Goal: Information Seeking & Learning: Check status

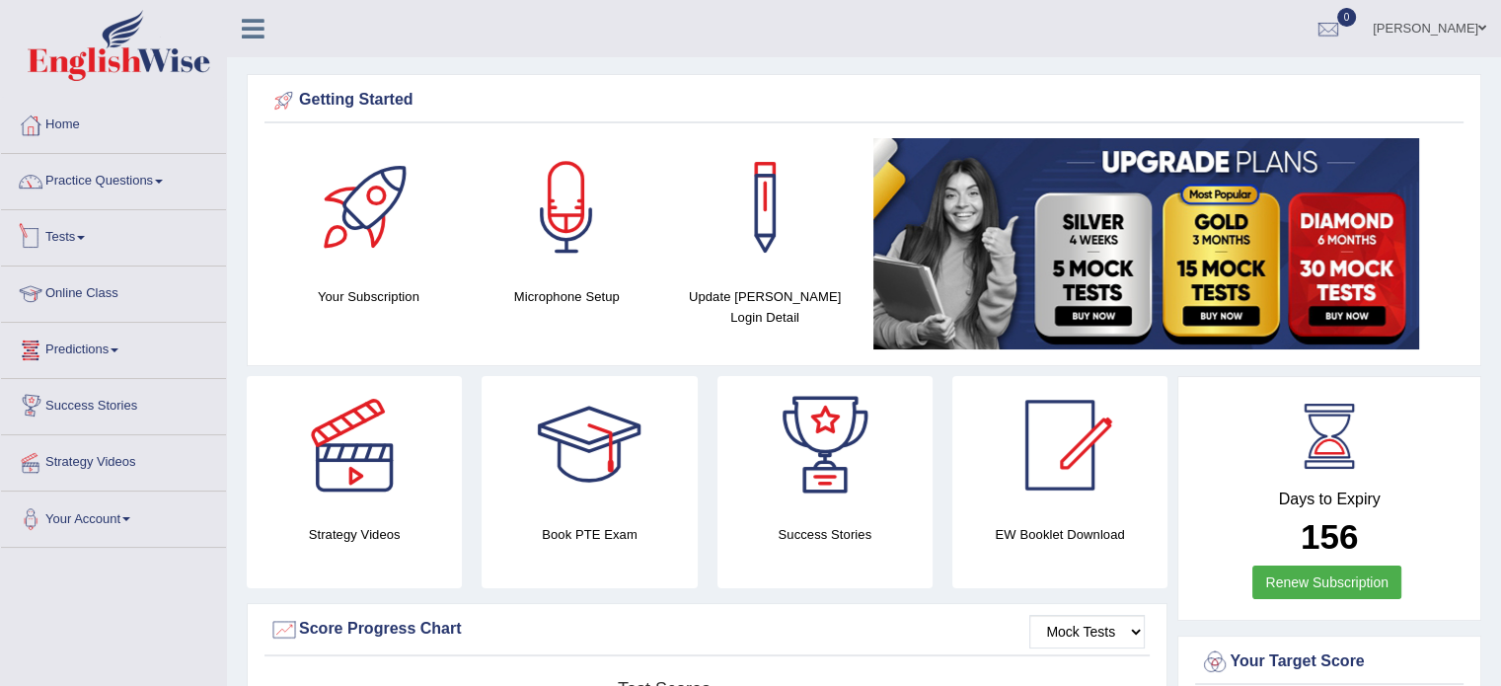
click at [83, 232] on link "Tests" at bounding box center [113, 234] width 225 height 49
click at [68, 250] on link "Tests" at bounding box center [113, 234] width 225 height 49
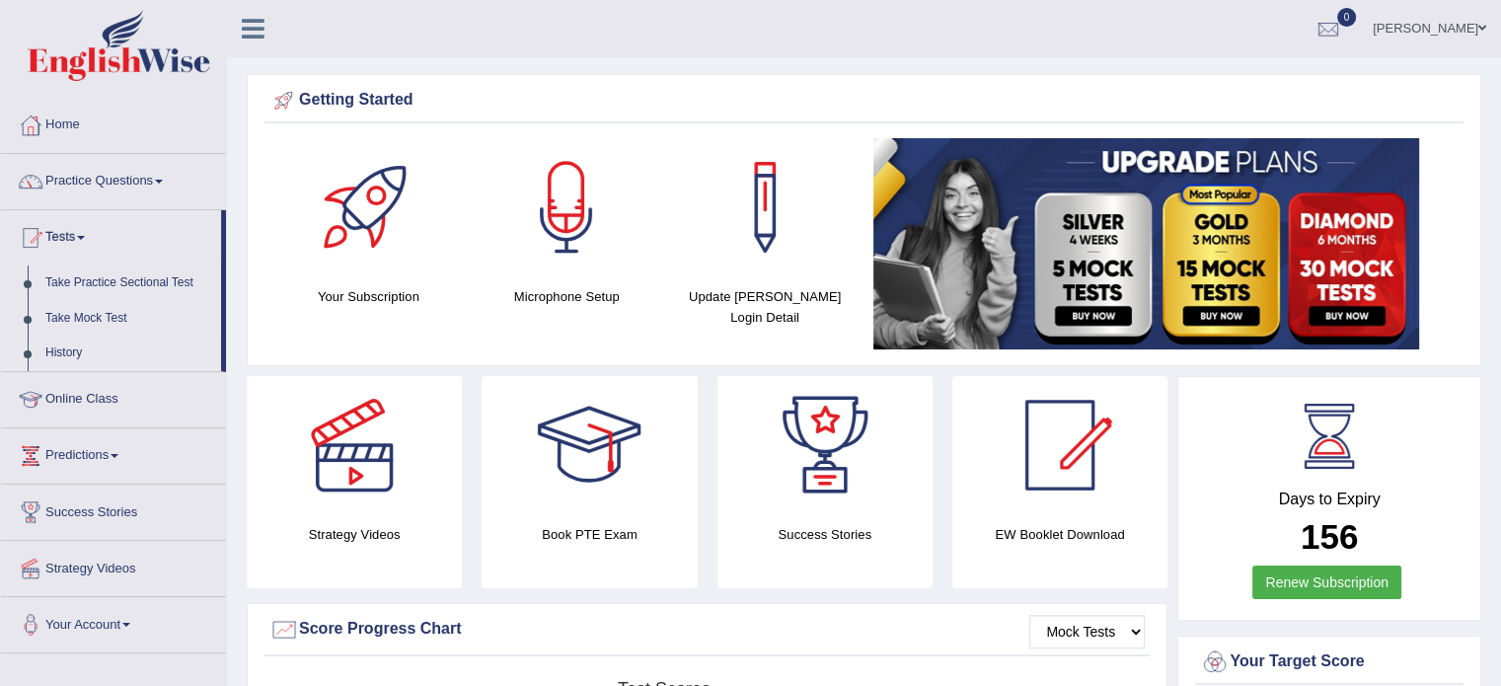
click at [59, 338] on link "History" at bounding box center [129, 354] width 185 height 36
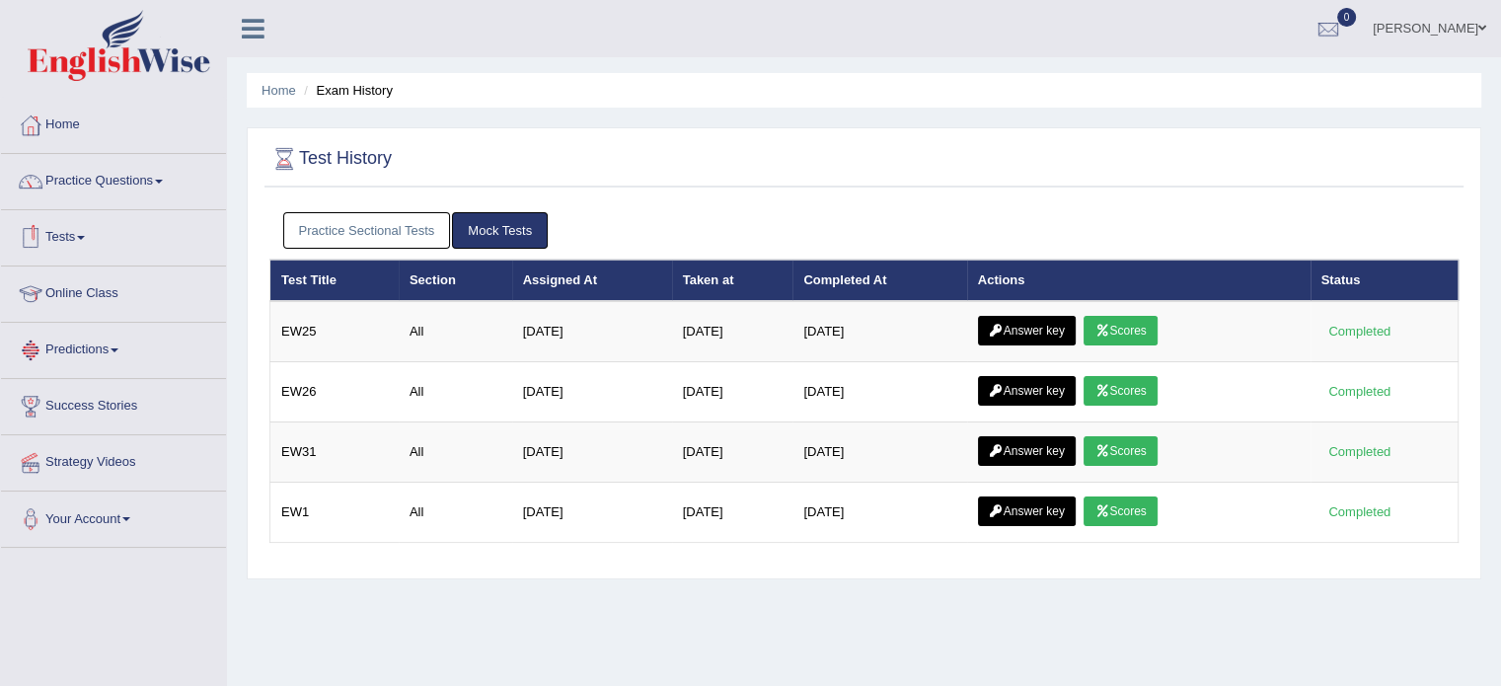
click at [63, 244] on link "Tests" at bounding box center [113, 234] width 225 height 49
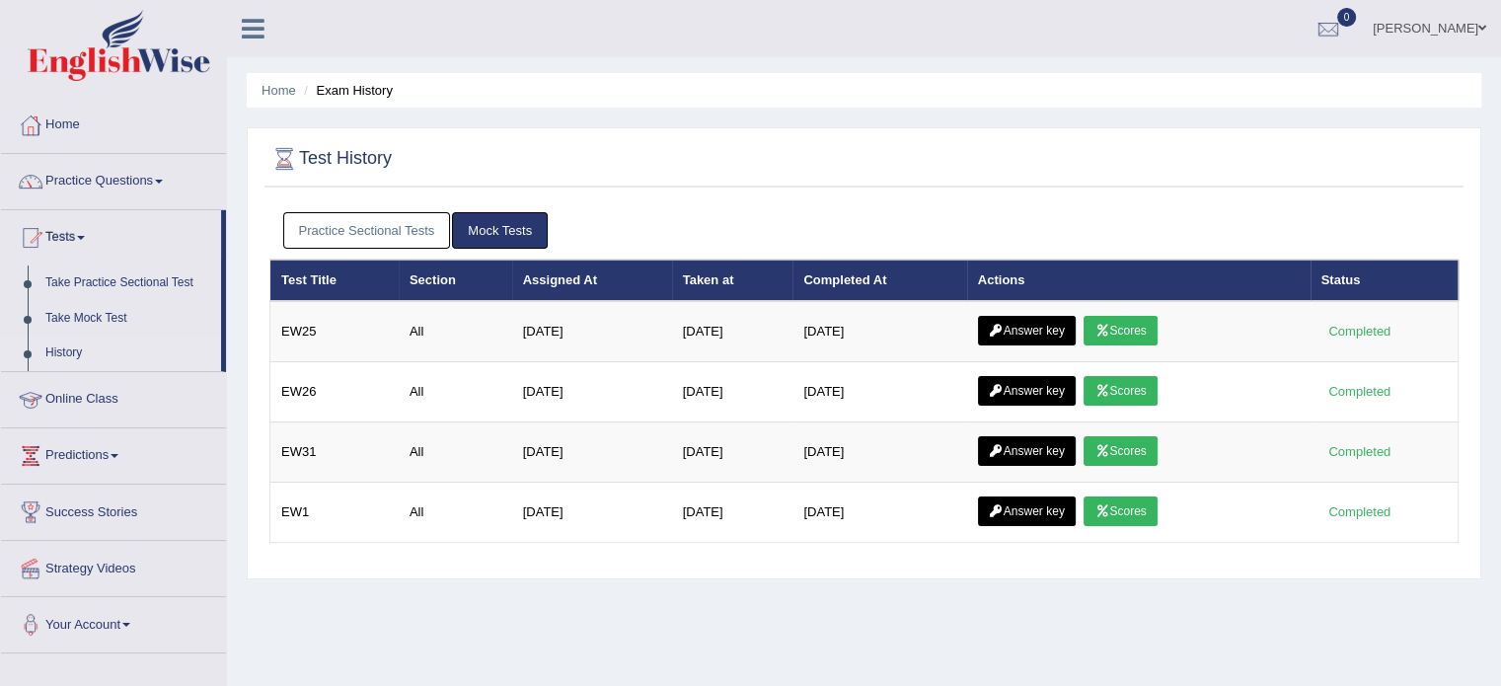
click at [63, 353] on link "History" at bounding box center [129, 354] width 185 height 36
click at [355, 224] on link "Practice Sectional Tests" at bounding box center [367, 230] width 168 height 37
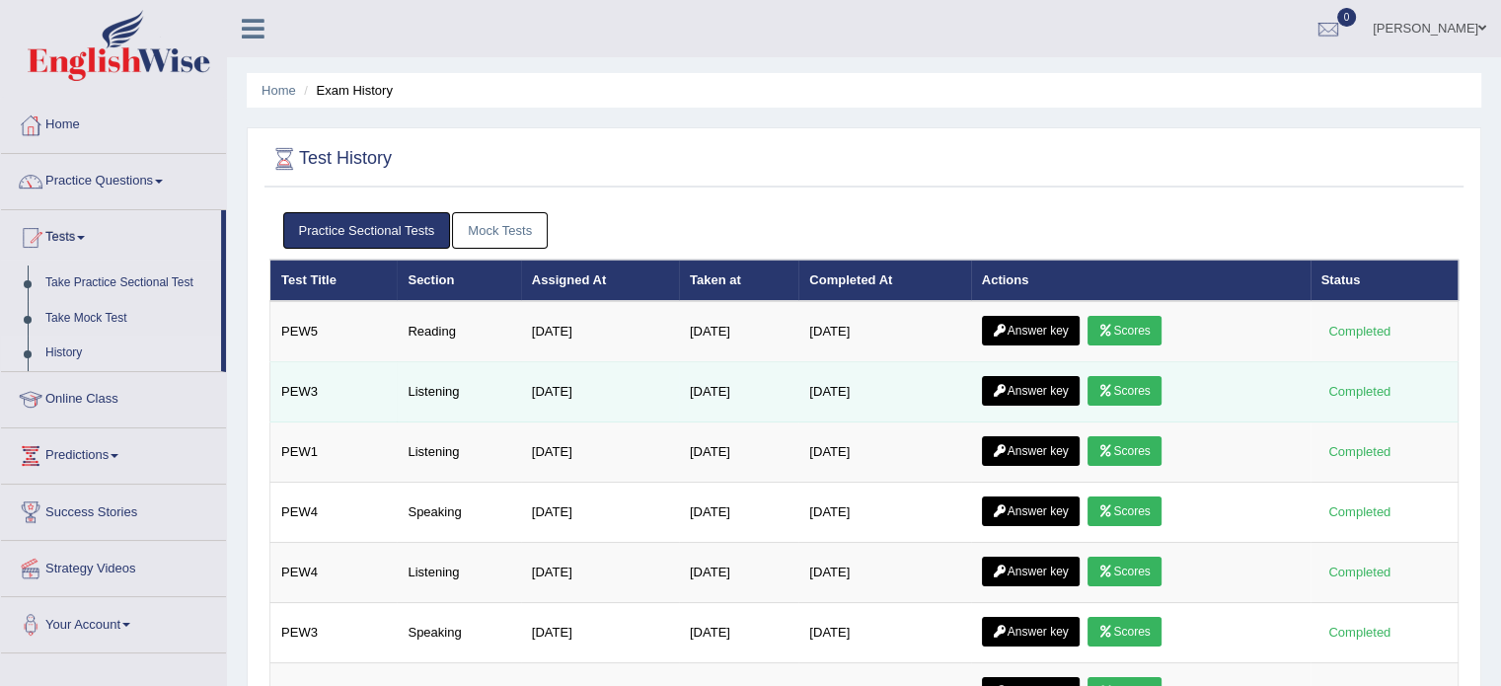
click at [1039, 382] on link "Answer key" at bounding box center [1031, 391] width 98 height 30
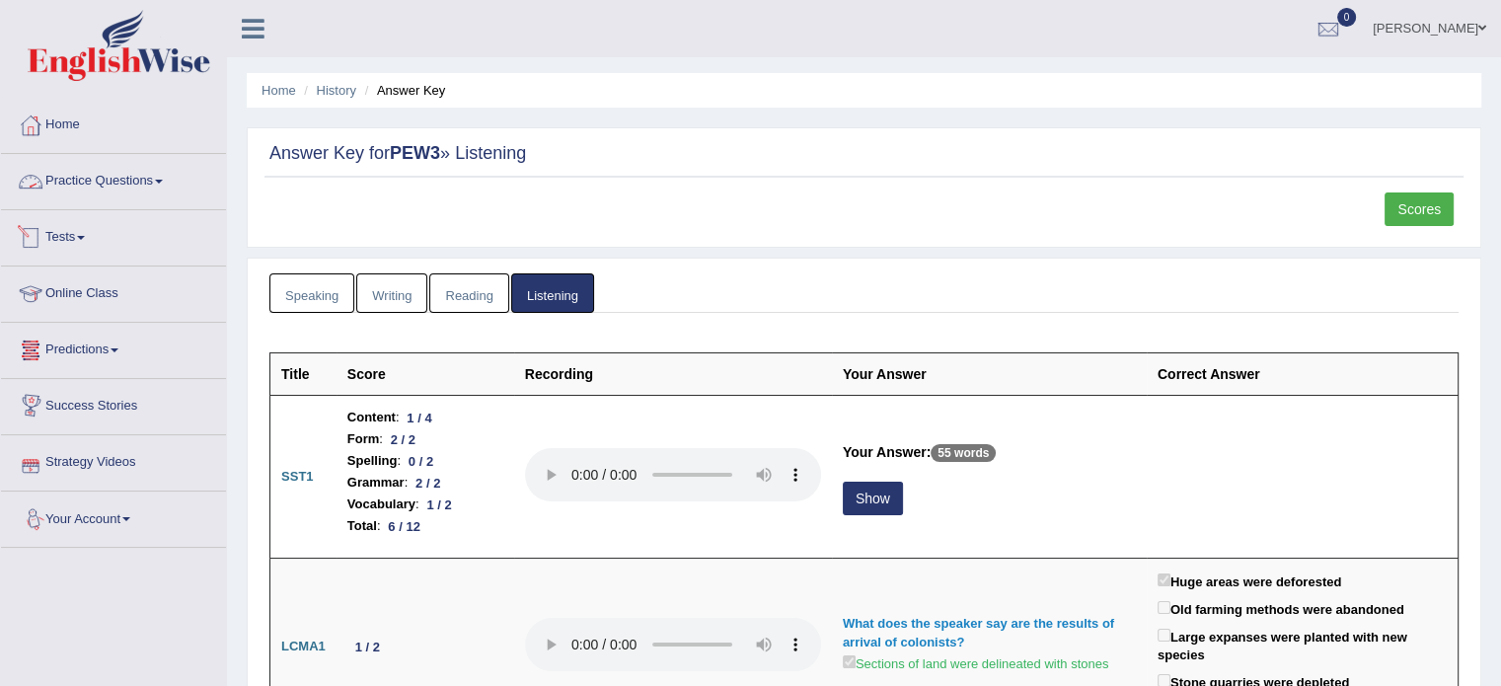
drag, startPoint x: 246, startPoint y: 125, endPoint x: 323, endPoint y: 117, distance: 77.4
click at [336, 91] on link "History" at bounding box center [336, 90] width 39 height 15
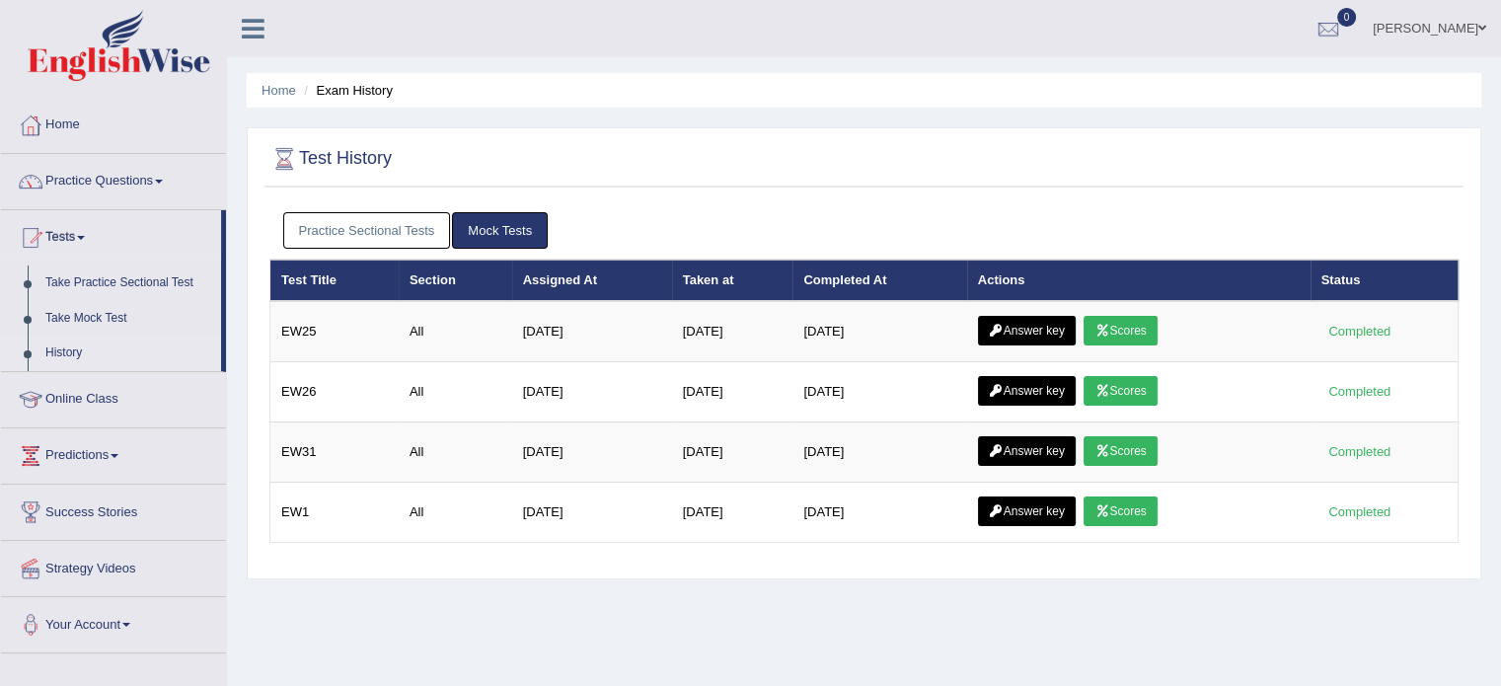
click at [377, 213] on link "Practice Sectional Tests" at bounding box center [367, 230] width 168 height 37
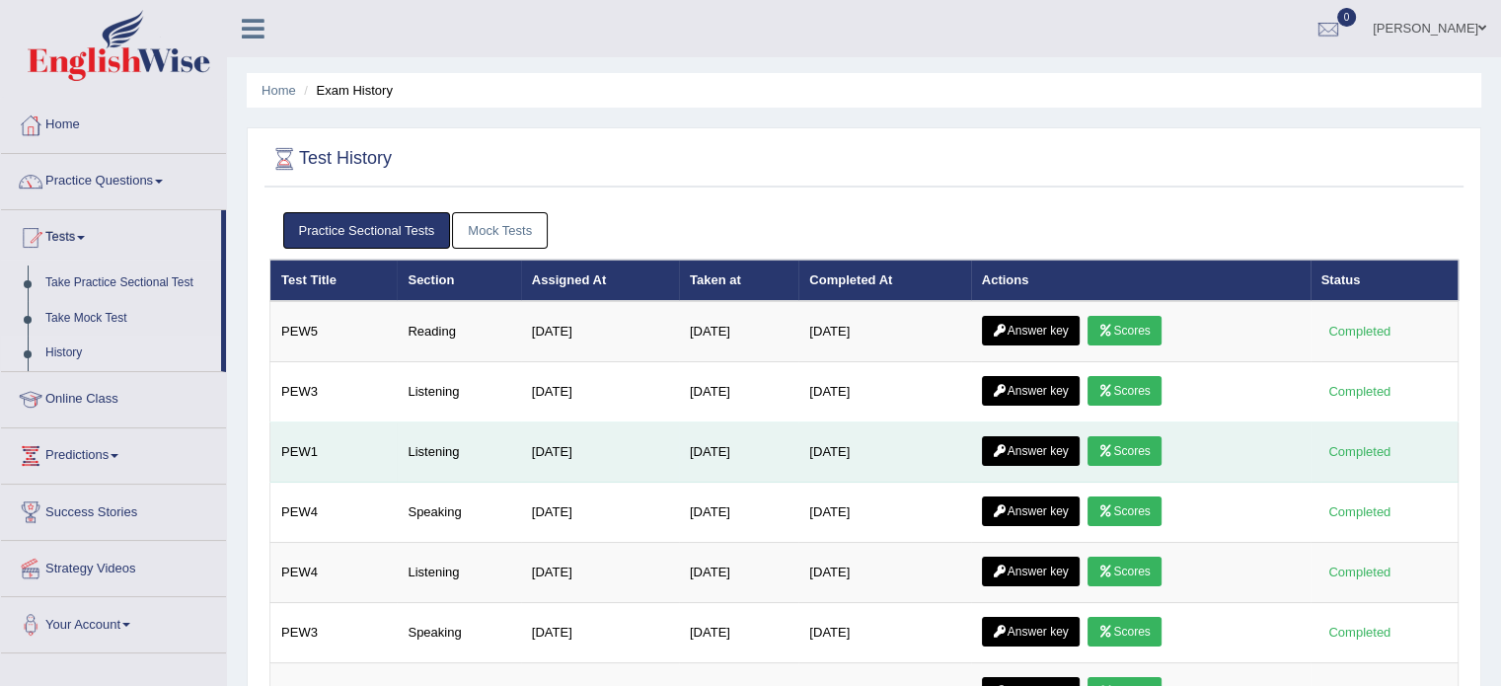
drag, startPoint x: 801, startPoint y: 329, endPoint x: 979, endPoint y: 440, distance: 209.8
click at [979, 440] on tbody "PEW5 Reading Aug 4, 2025 Sep 20, 2025 Sep 20, 2025 Answer key Scores Completed …" at bounding box center [864, 632] width 1188 height 663
click at [1046, 450] on link "Answer key" at bounding box center [1031, 451] width 98 height 30
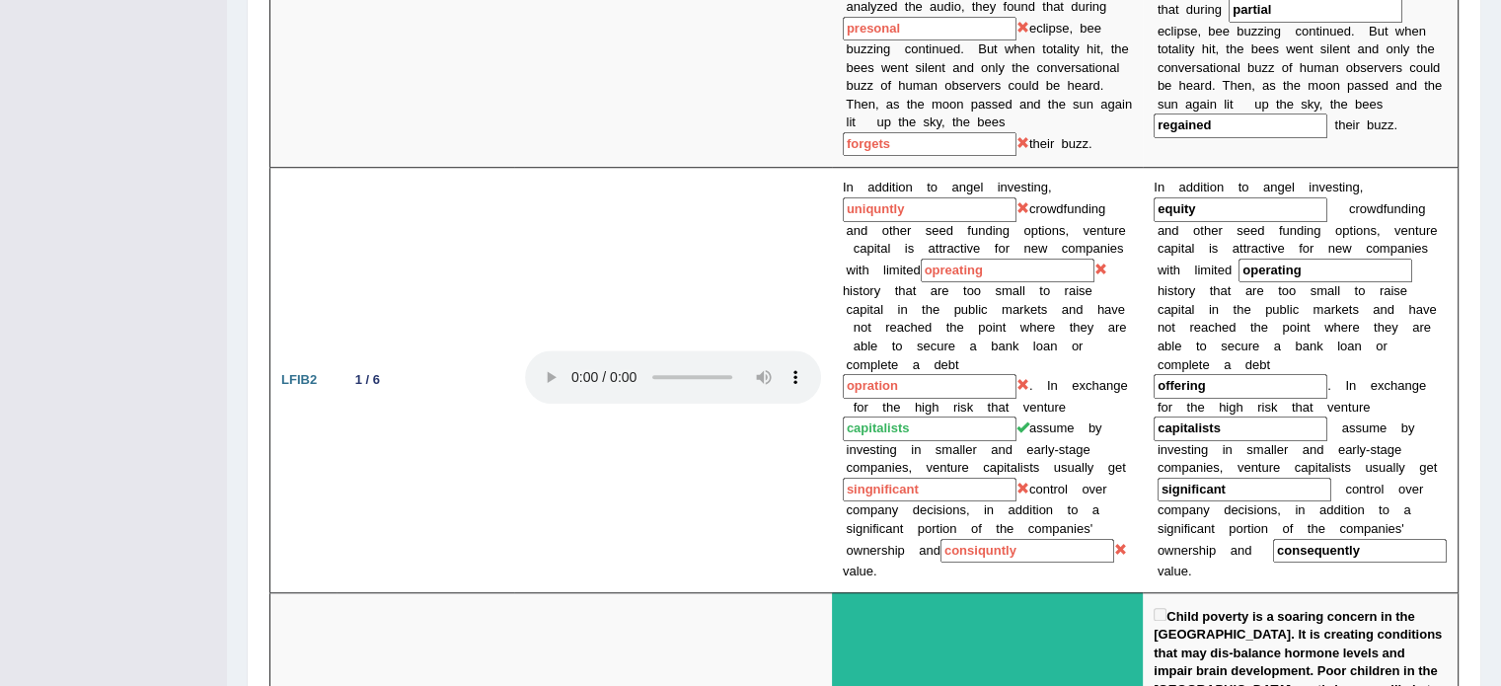
scroll to position [1487, 0]
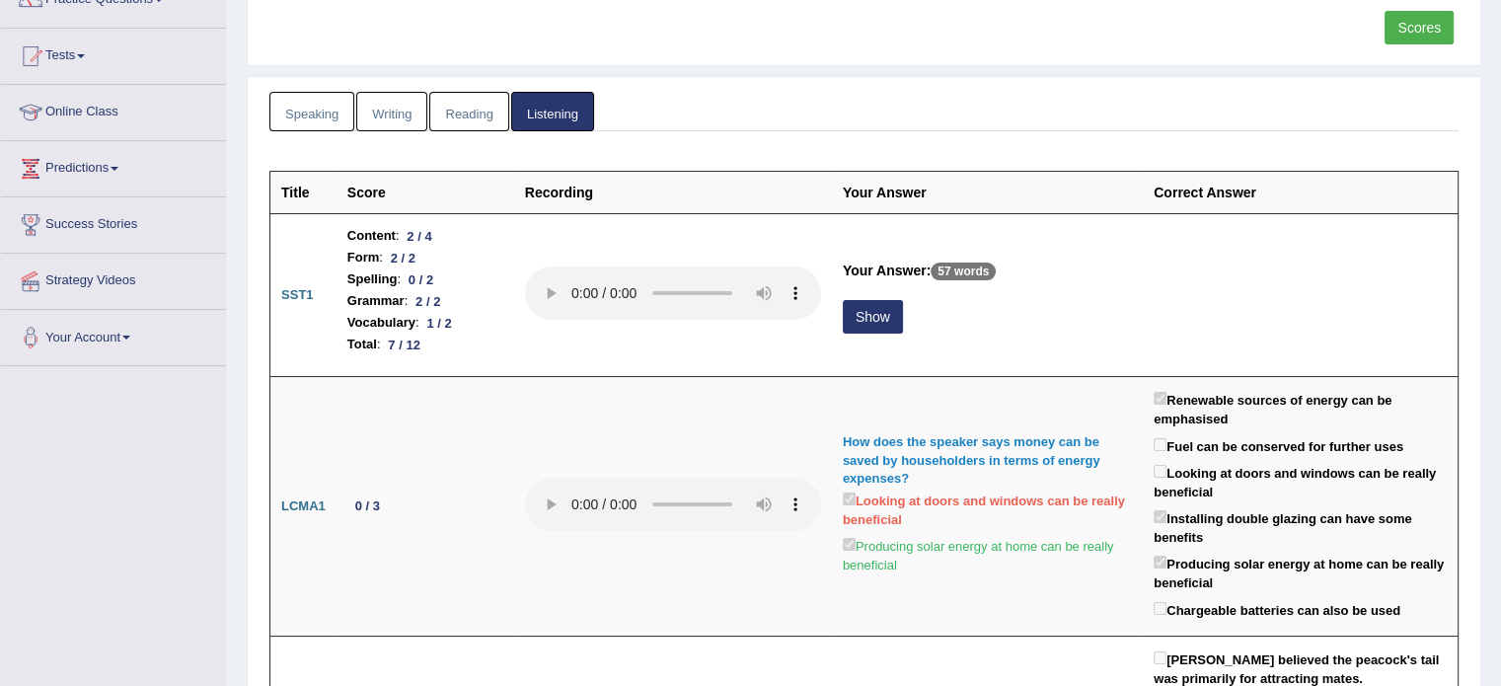
scroll to position [0, 0]
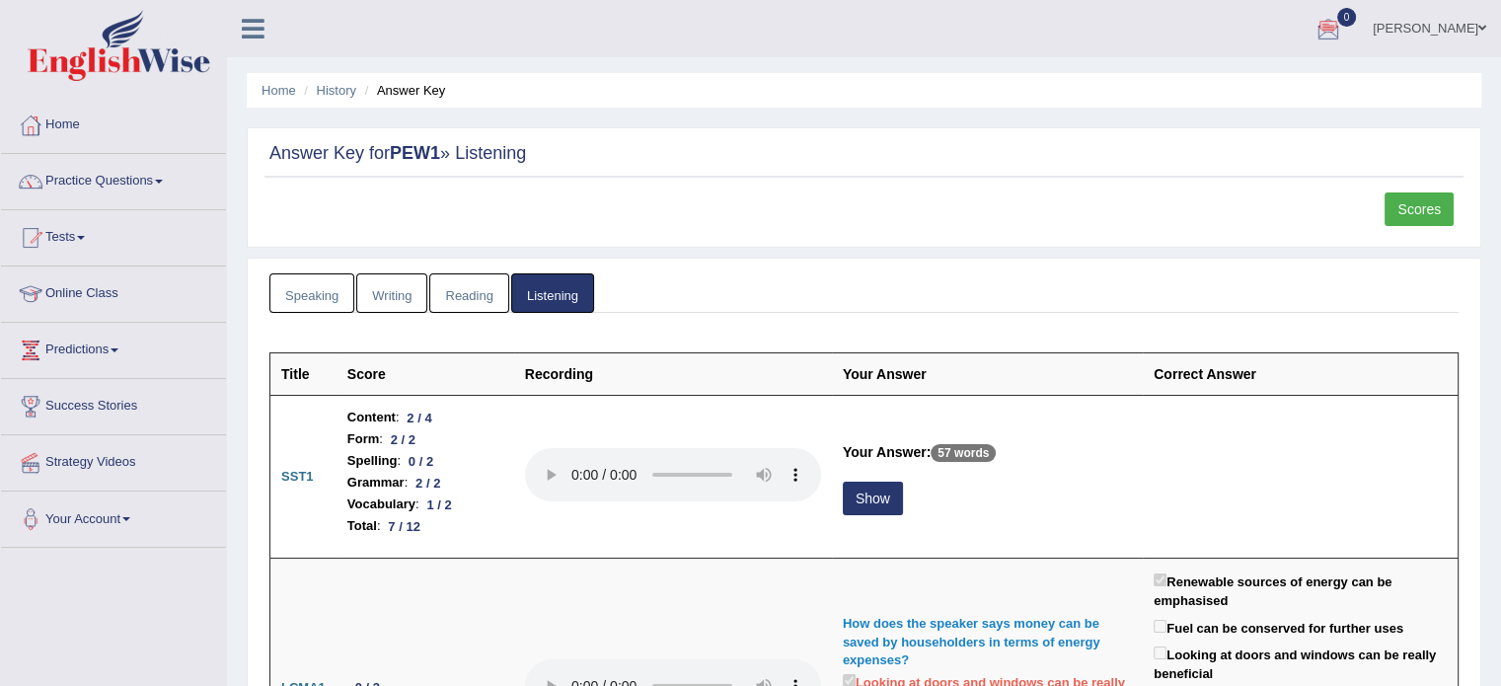
click at [317, 289] on link "Speaking" at bounding box center [311, 293] width 85 height 40
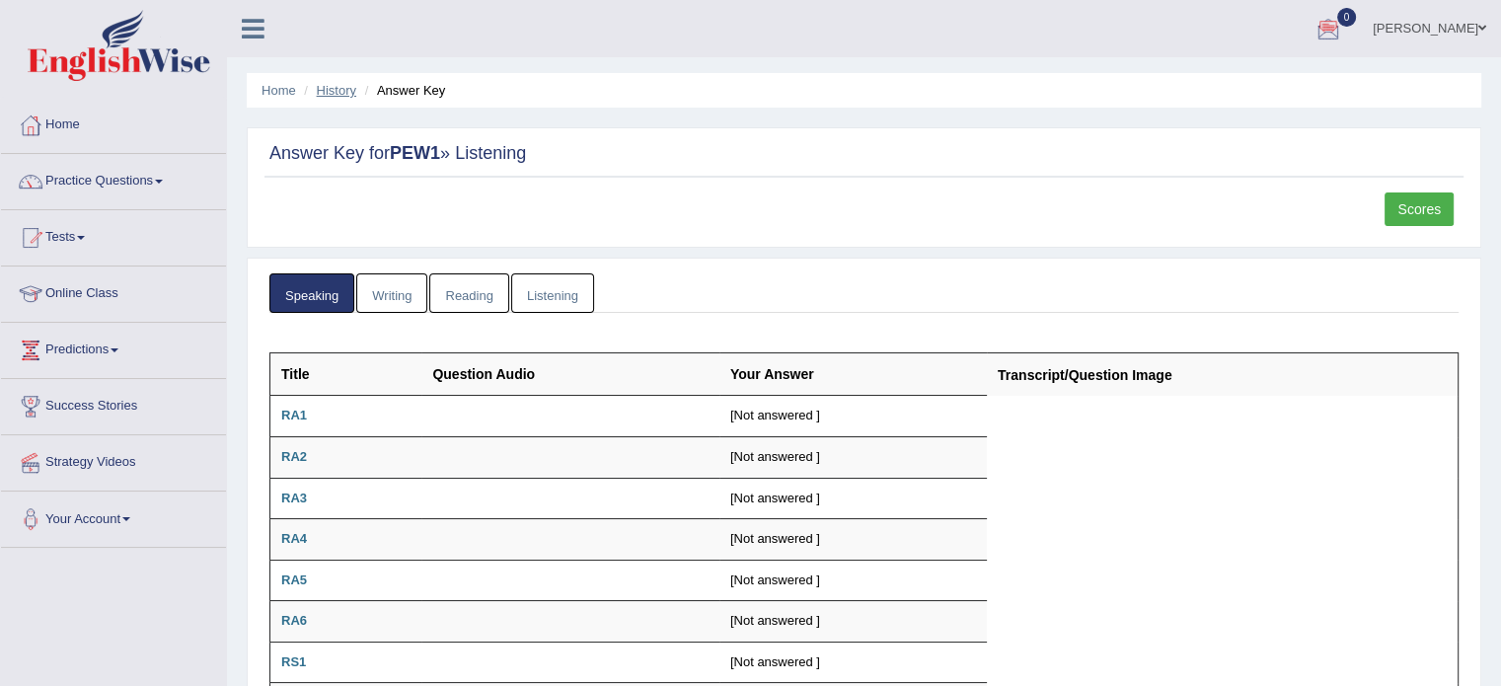
click at [338, 83] on link "History" at bounding box center [336, 90] width 39 height 15
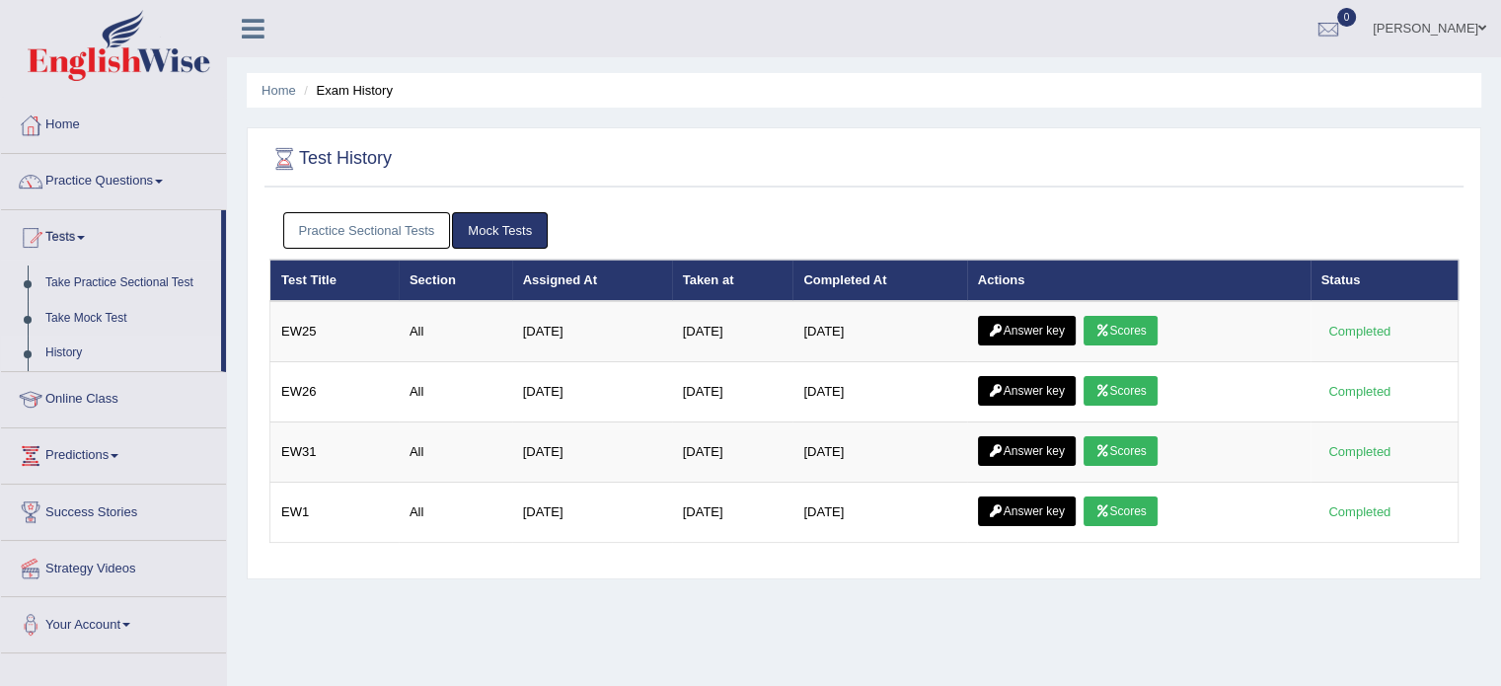
click at [384, 222] on link "Practice Sectional Tests" at bounding box center [367, 230] width 168 height 37
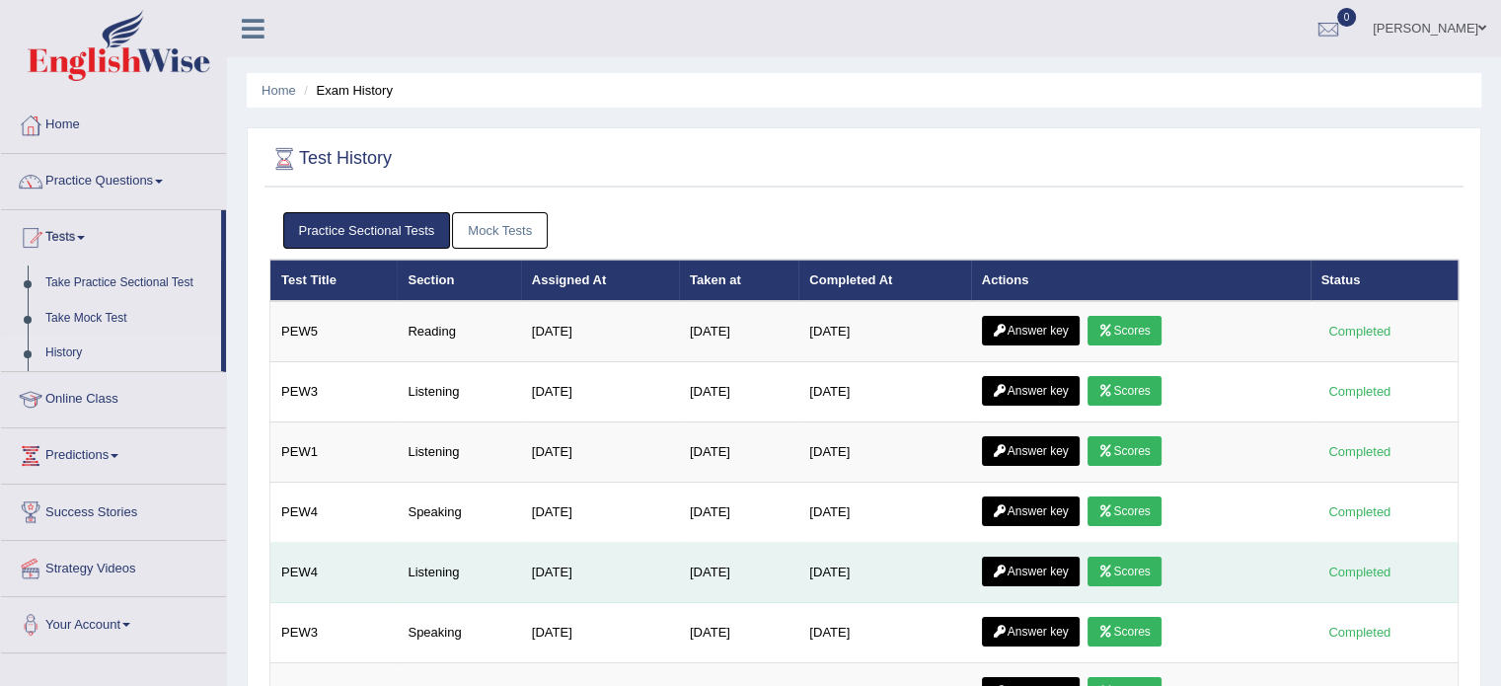
click at [430, 571] on td "Listening" at bounding box center [458, 573] width 123 height 60
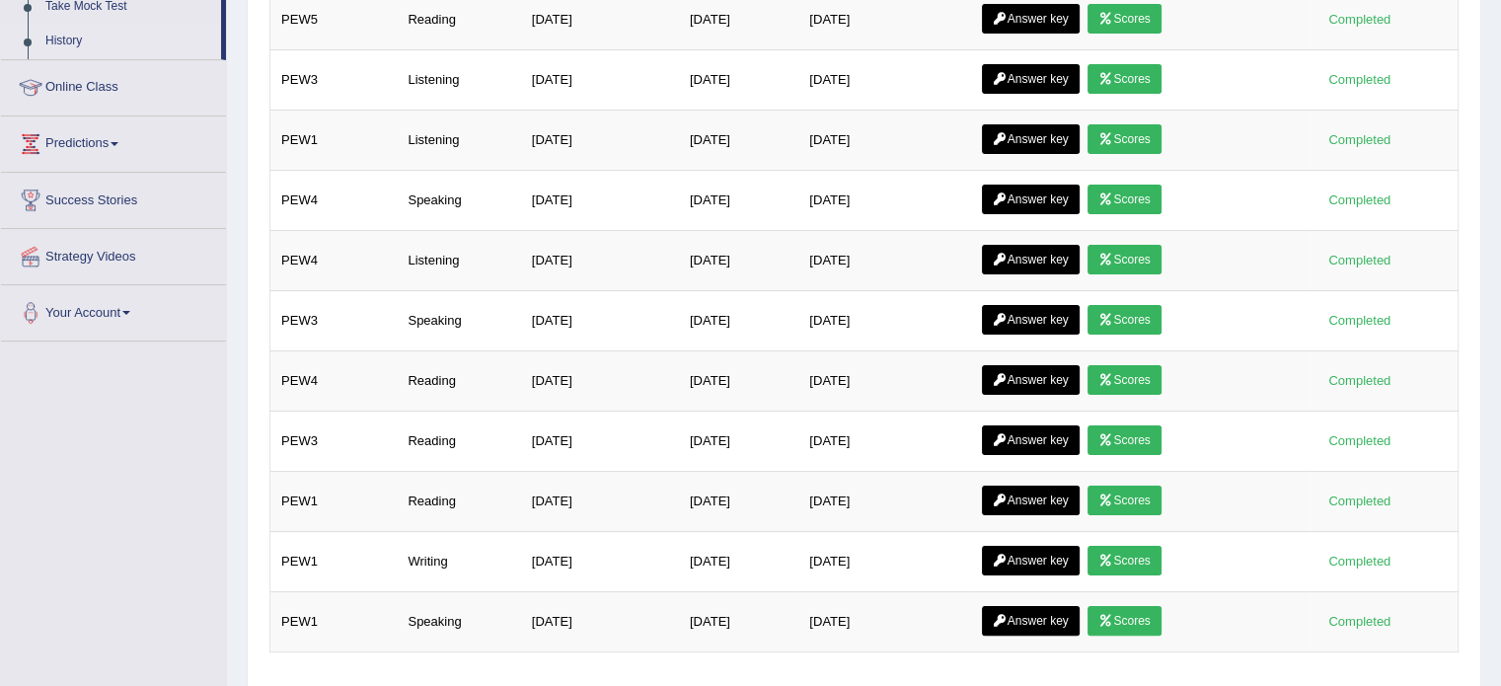
scroll to position [346, 0]
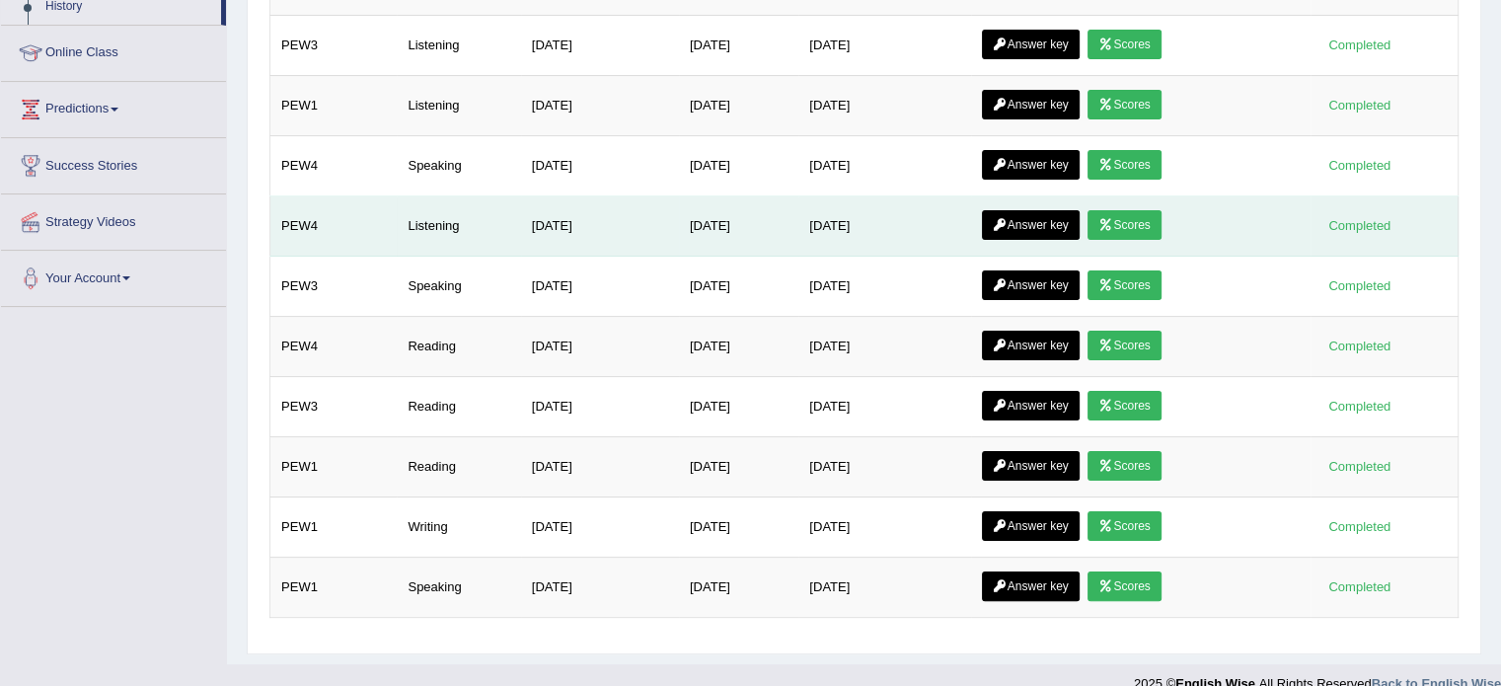
click at [1034, 224] on link "Answer key" at bounding box center [1031, 225] width 98 height 30
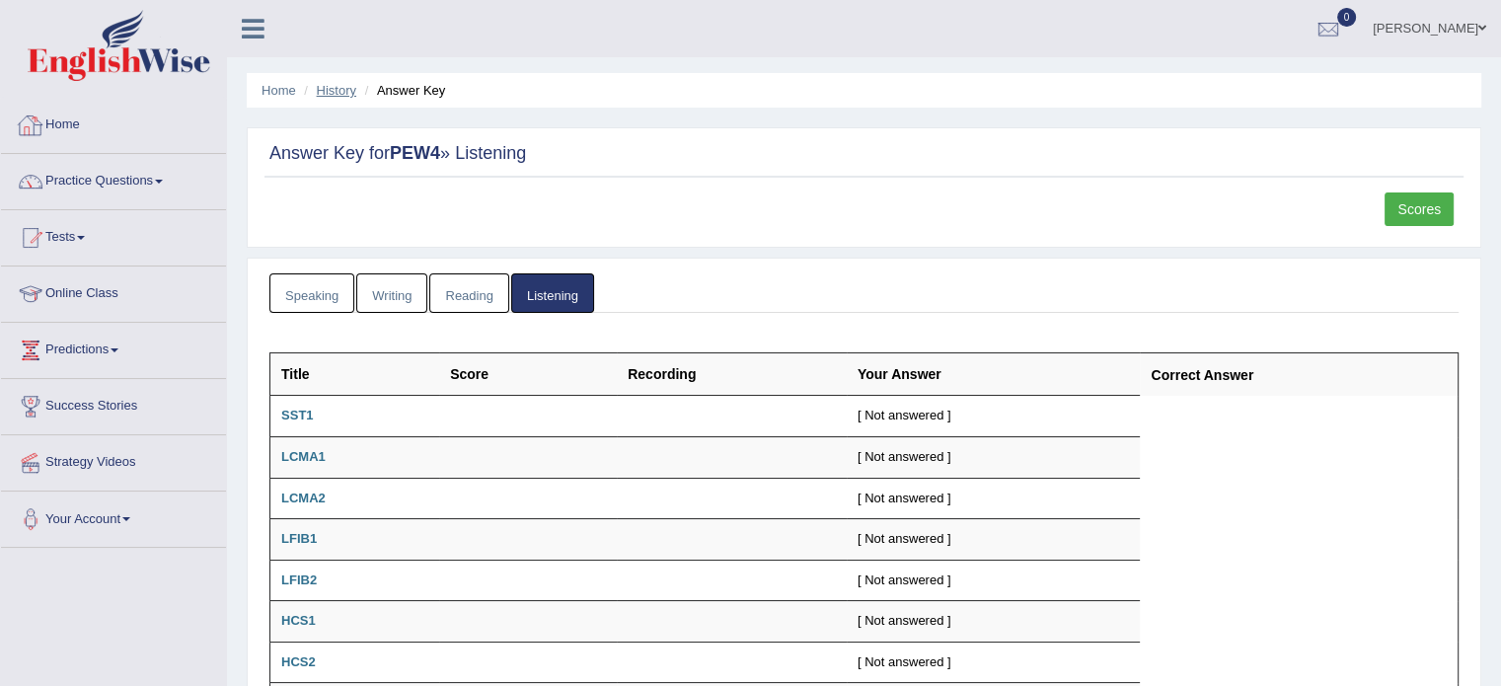
click at [327, 95] on link "History" at bounding box center [336, 90] width 39 height 15
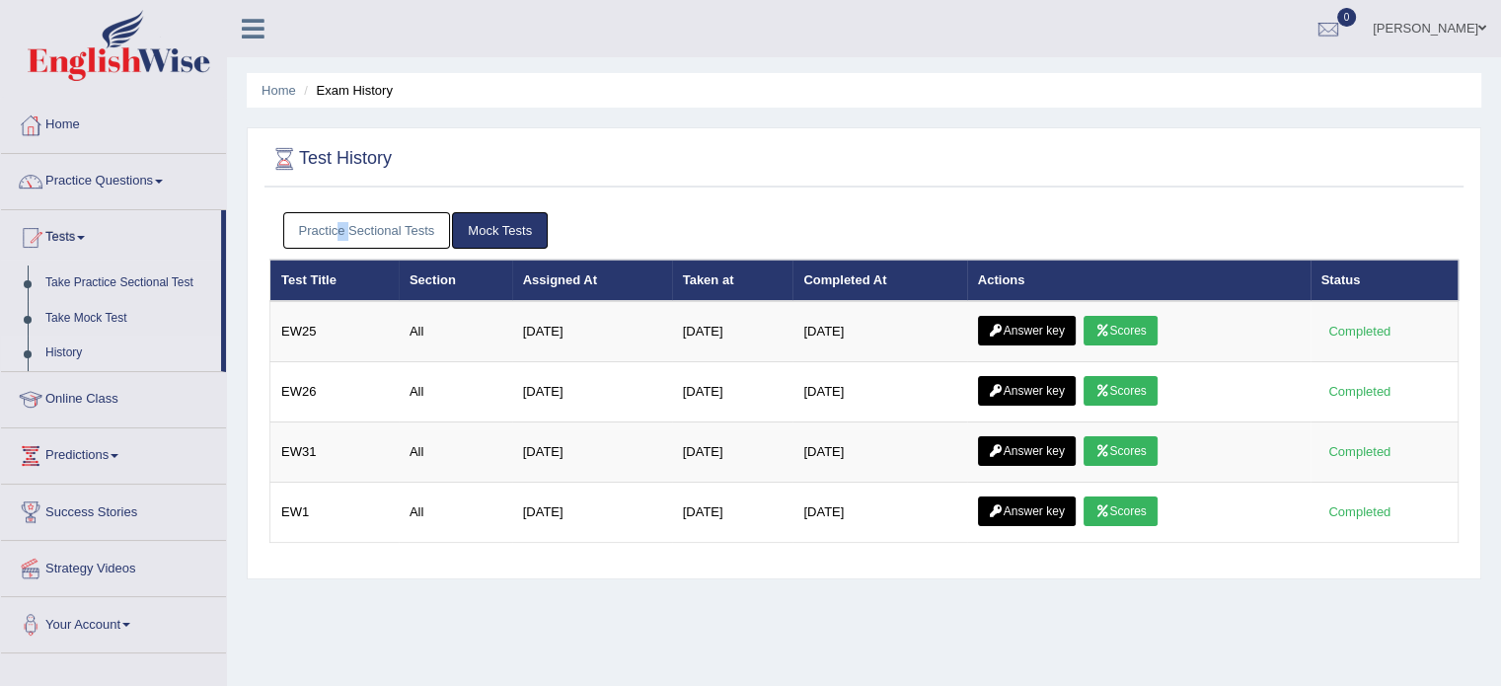
drag, startPoint x: 340, startPoint y: 253, endPoint x: 348, endPoint y: 225, distance: 29.0
click at [348, 225] on div "Practice Sectional Tests Mock Tests" at bounding box center [863, 230] width 1189 height 57
click at [348, 225] on link "Practice Sectional Tests" at bounding box center [367, 230] width 168 height 37
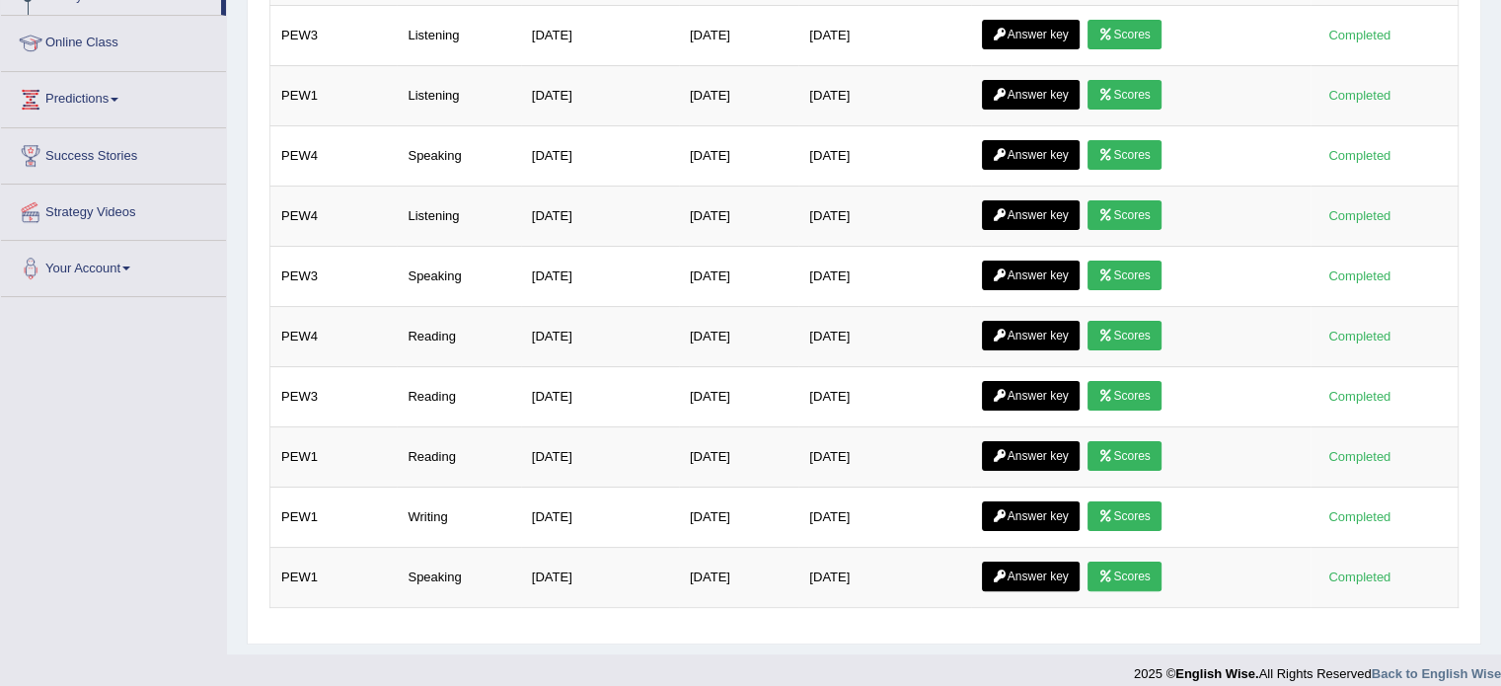
scroll to position [365, 0]
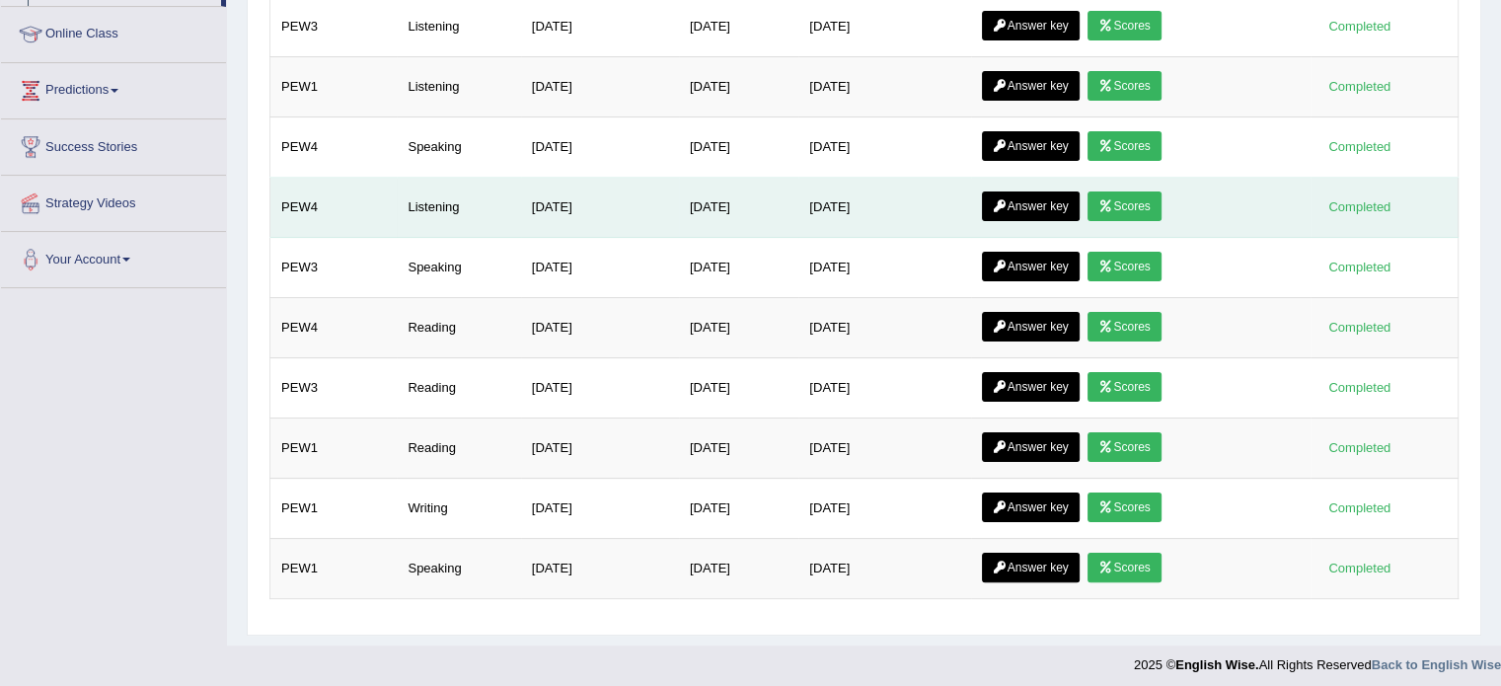
click at [1034, 207] on link "Answer key" at bounding box center [1031, 206] width 98 height 30
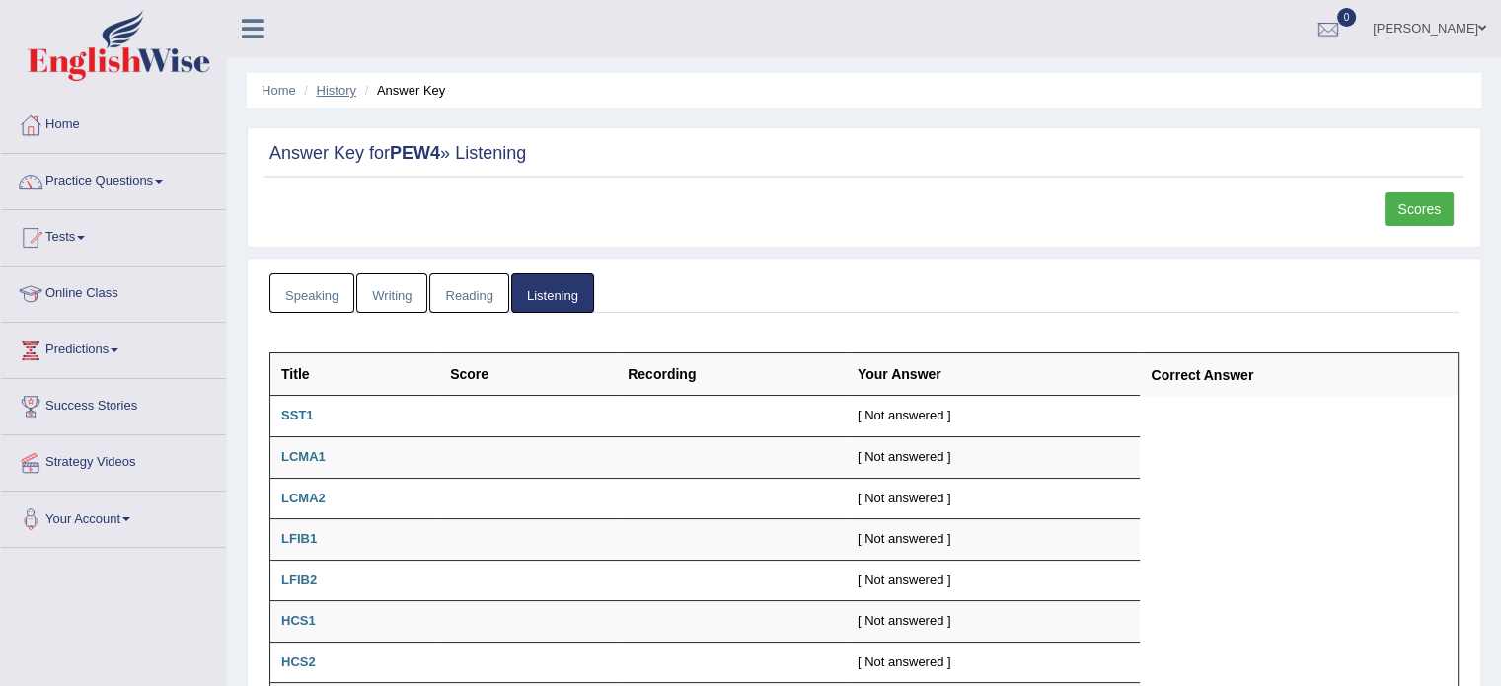
click at [338, 90] on link "History" at bounding box center [336, 90] width 39 height 15
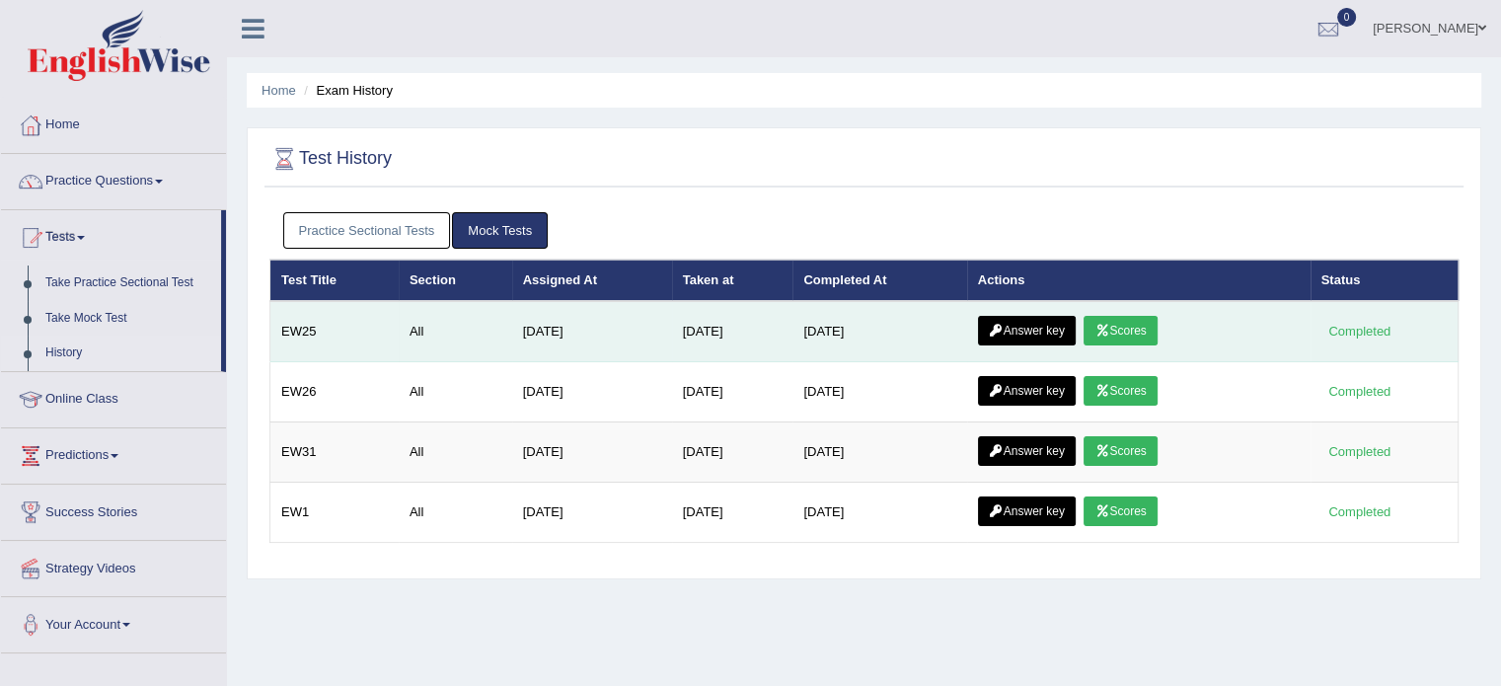
click at [1049, 325] on link "Answer key" at bounding box center [1027, 331] width 98 height 30
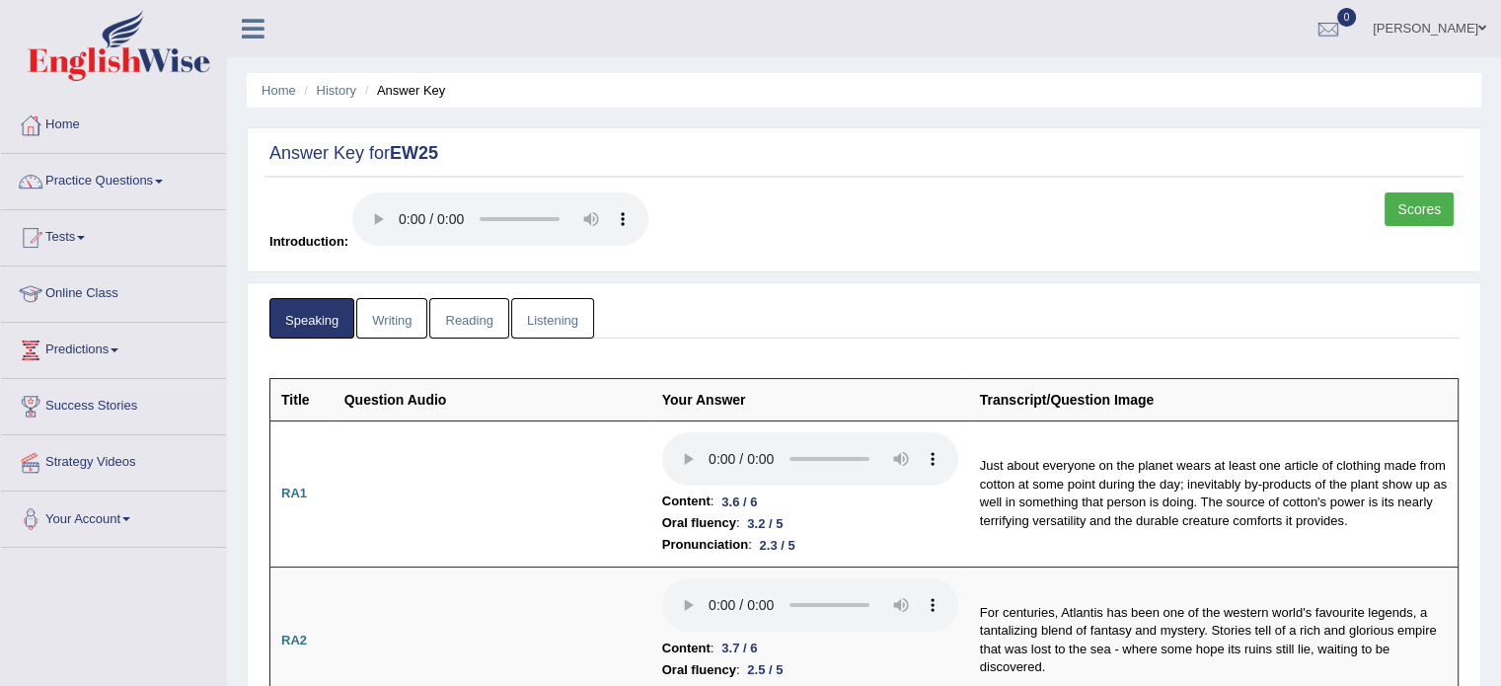
click at [541, 315] on link "Listening" at bounding box center [552, 318] width 83 height 40
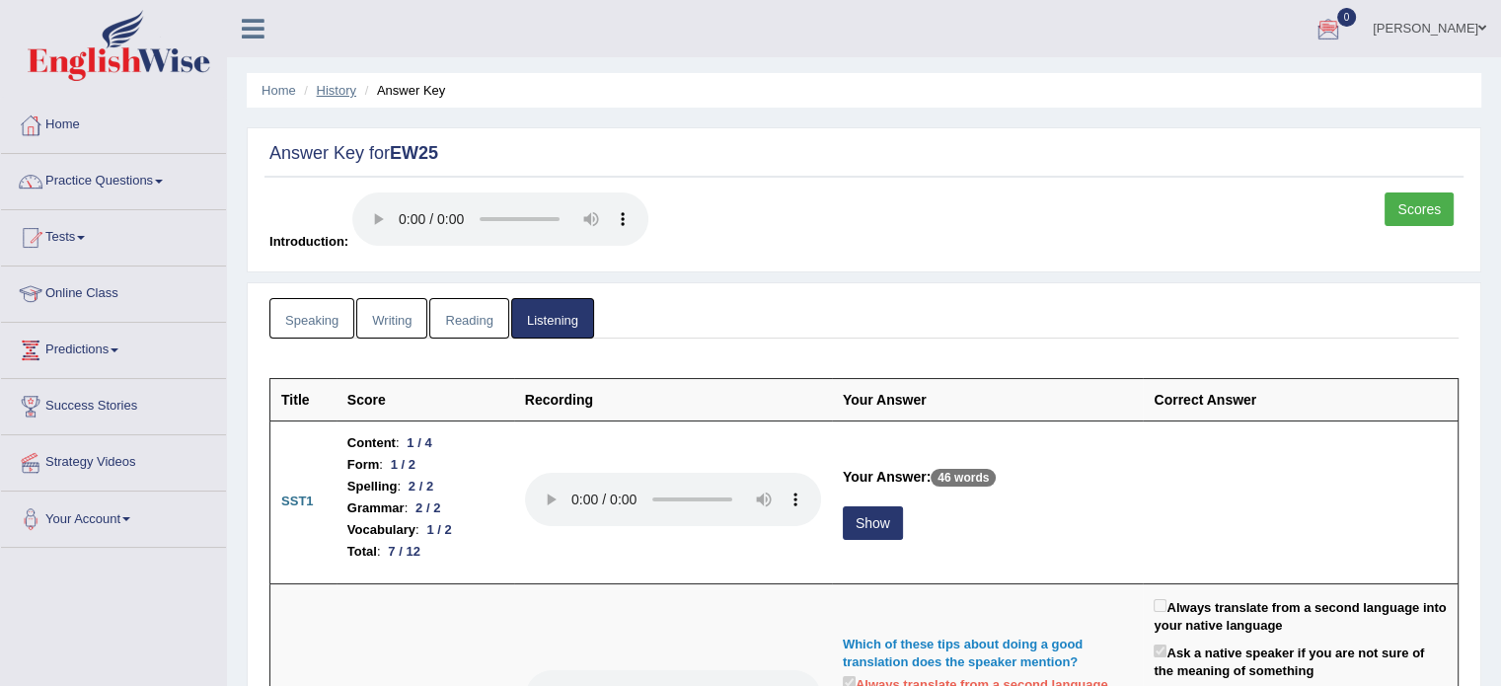
click at [329, 94] on link "History" at bounding box center [336, 90] width 39 height 15
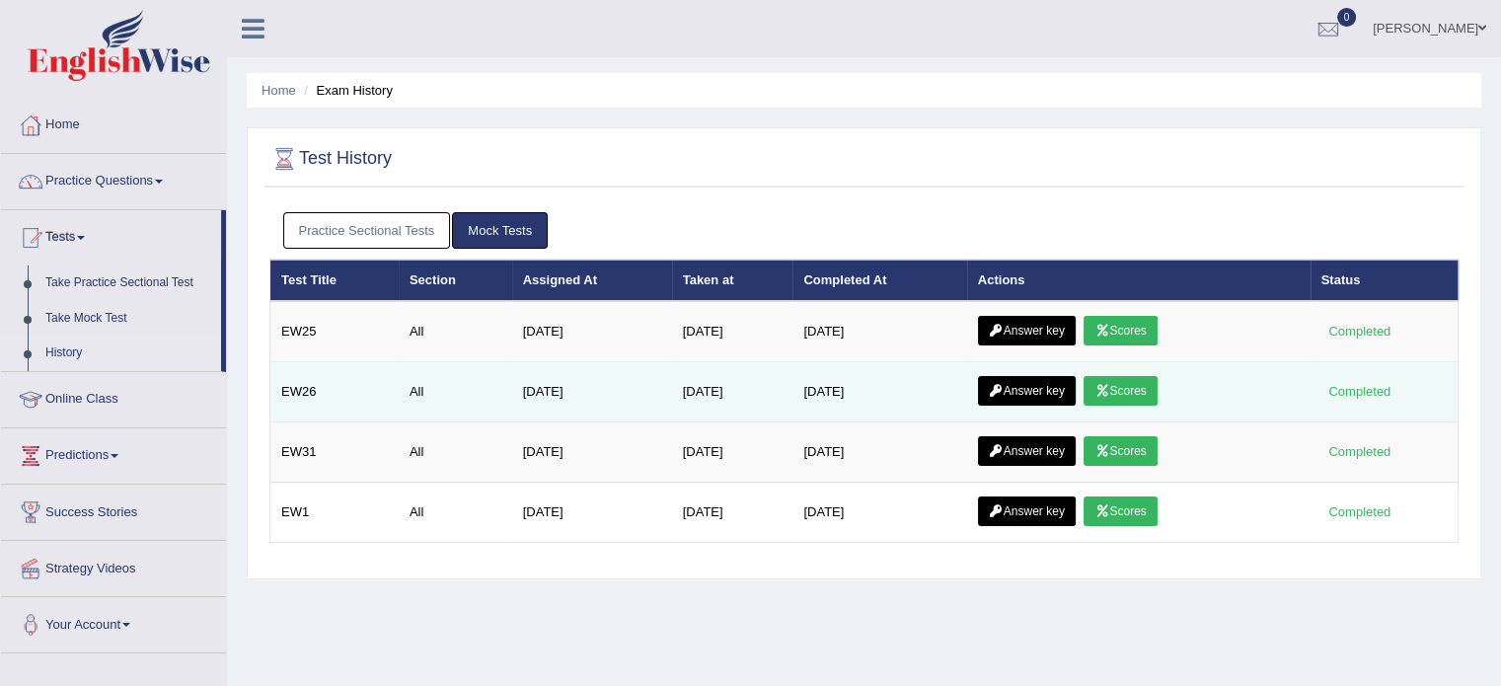
click at [1035, 392] on link "Answer key" at bounding box center [1027, 391] width 98 height 30
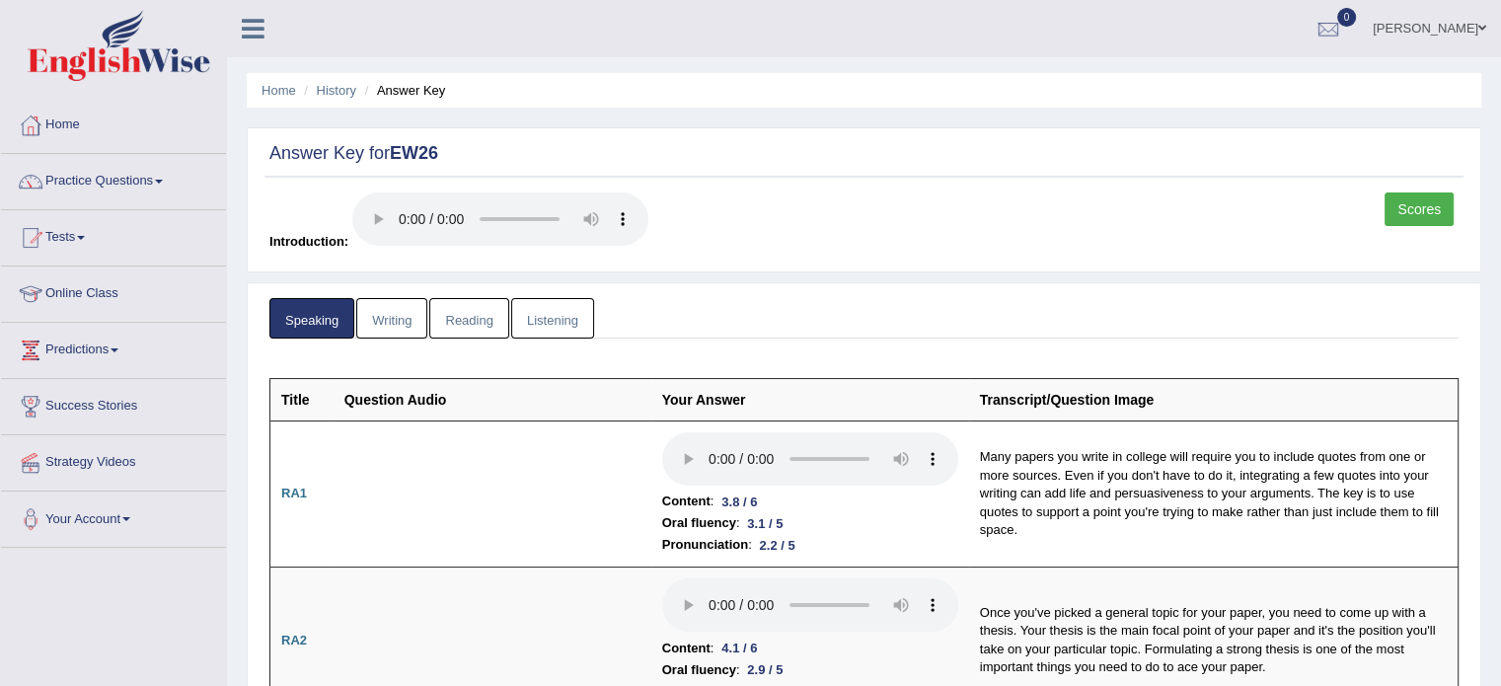
click at [569, 319] on link "Listening" at bounding box center [552, 318] width 83 height 40
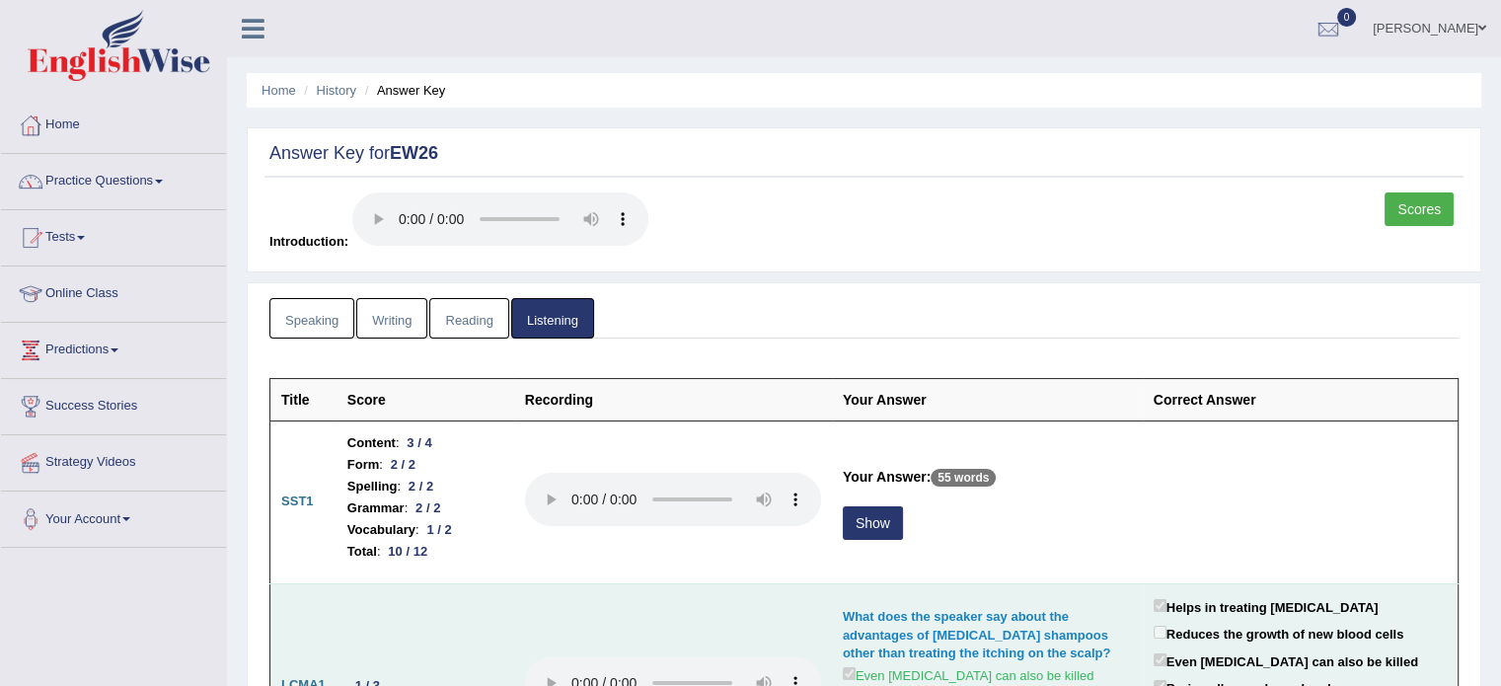
click at [1384, 612] on div "Helps in treating epilepsy" at bounding box center [1300, 609] width 293 height 28
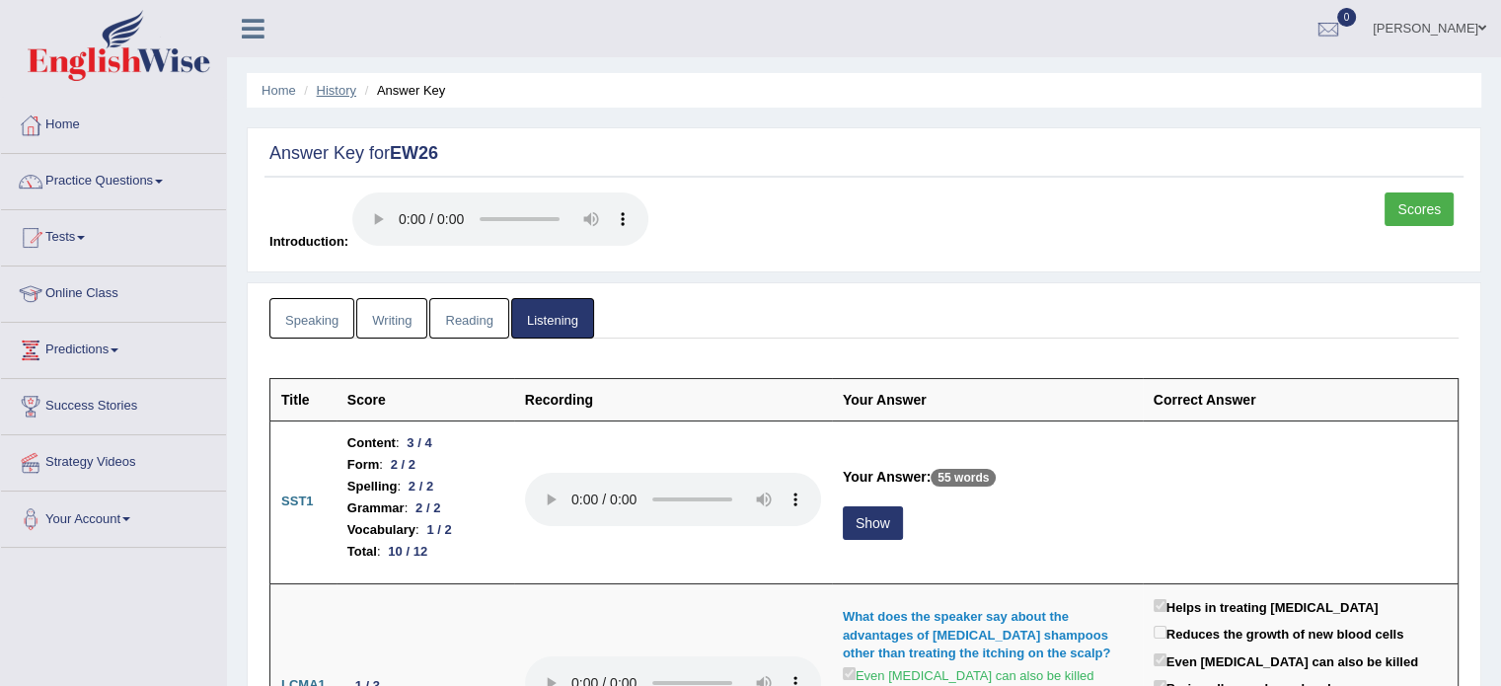
click at [328, 96] on link "History" at bounding box center [336, 90] width 39 height 15
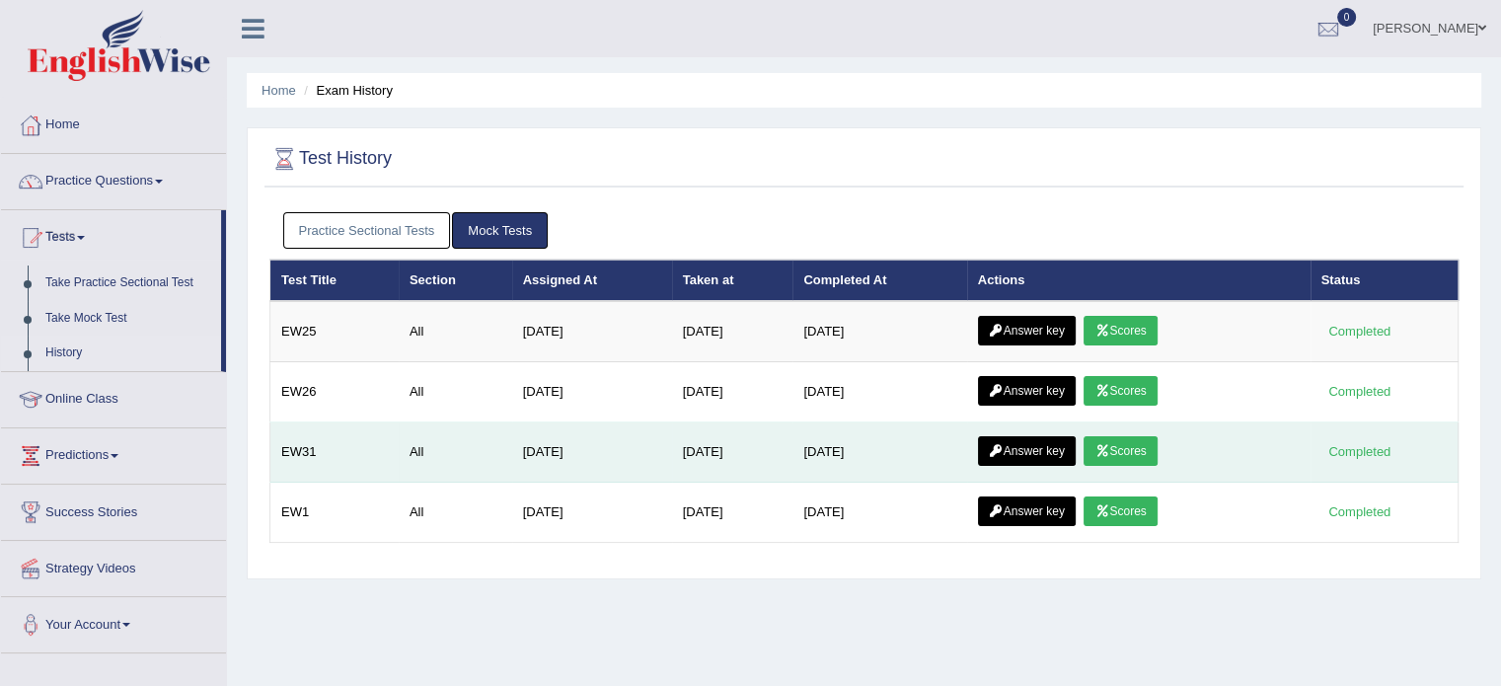
click at [1004, 448] on icon at bounding box center [996, 451] width 15 height 12
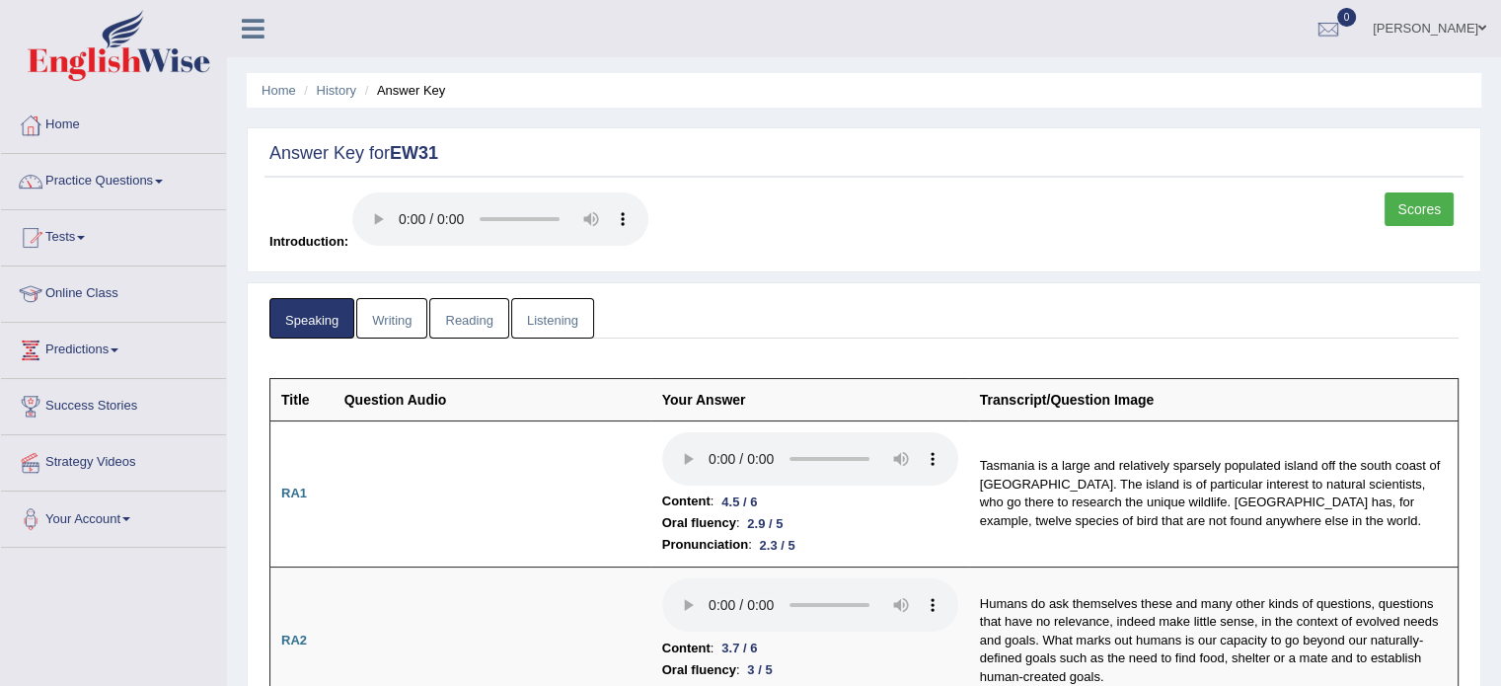
click at [575, 321] on link "Listening" at bounding box center [552, 318] width 83 height 40
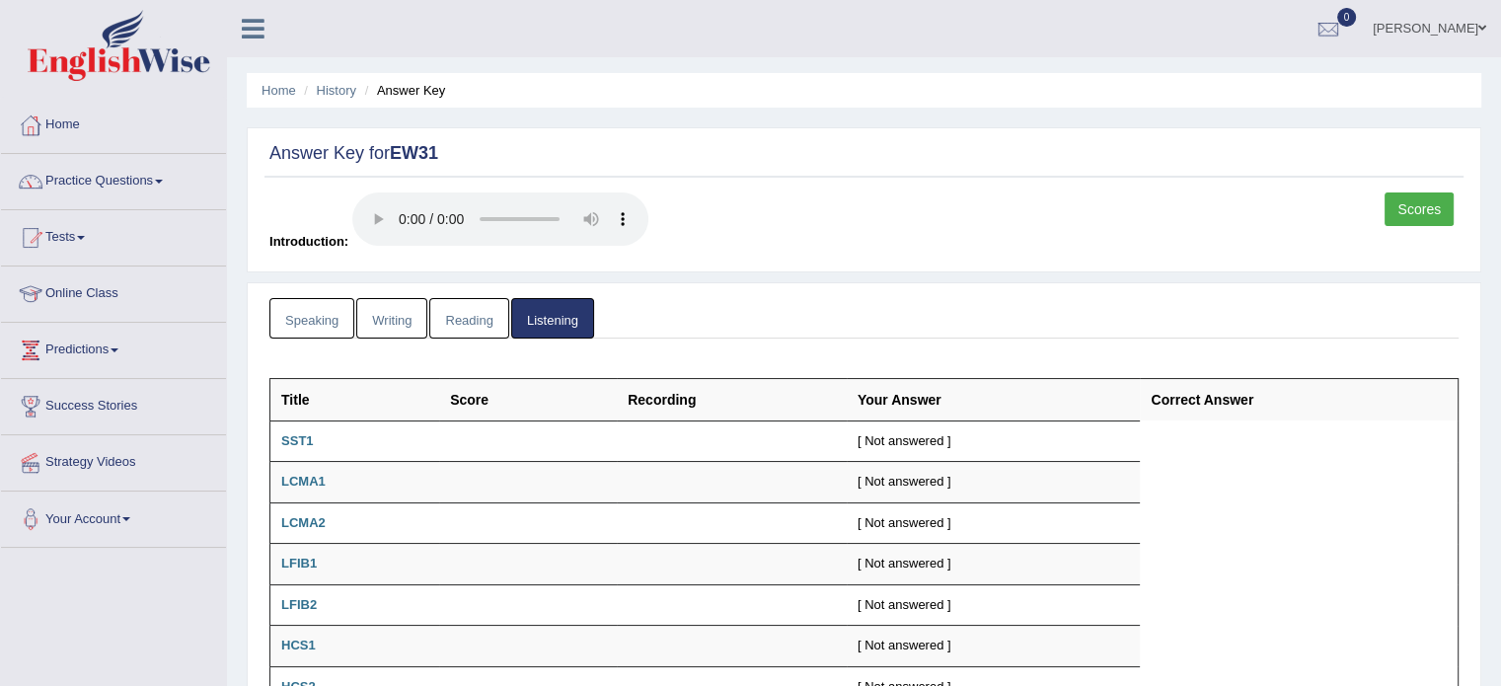
click at [342, 78] on ul "Home History Answer Key" at bounding box center [864, 90] width 1235 height 35
click at [336, 93] on link "History" at bounding box center [336, 90] width 39 height 15
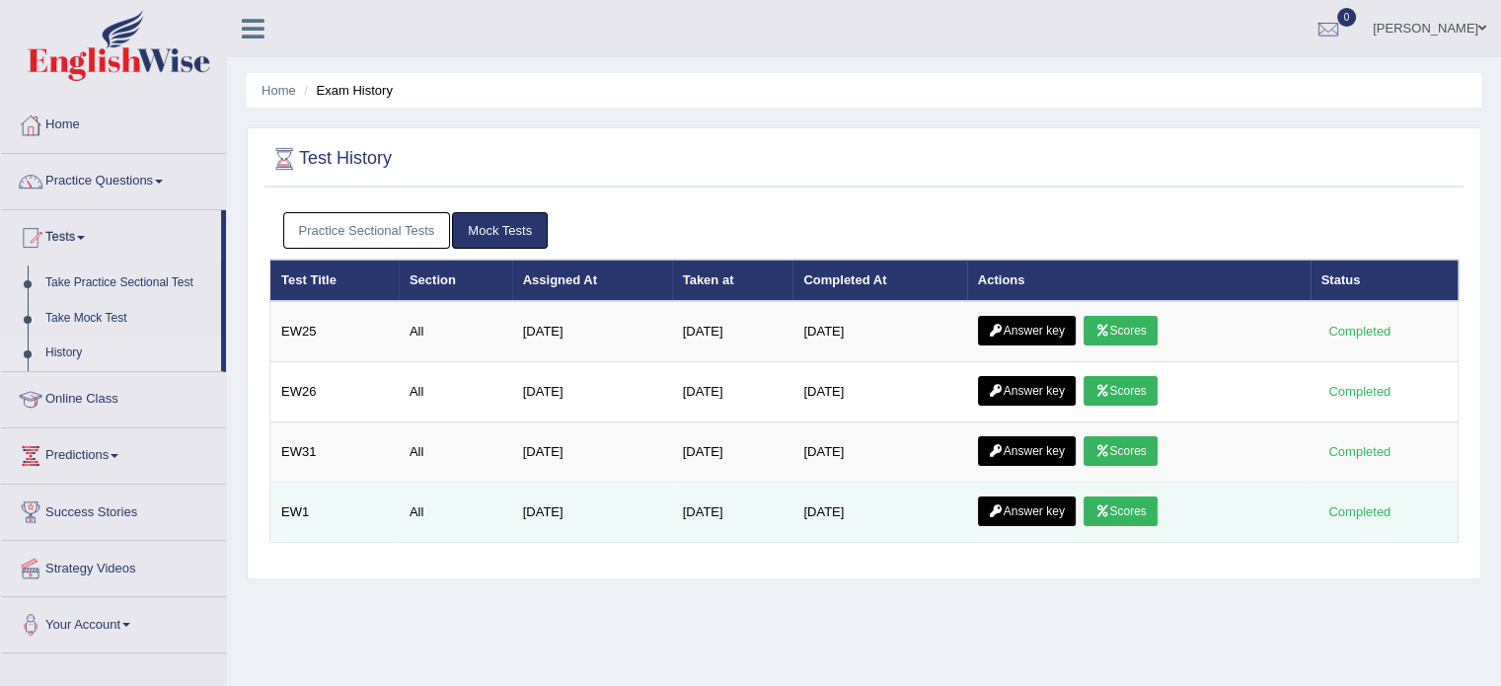
click at [1055, 506] on link "Answer key" at bounding box center [1027, 511] width 98 height 30
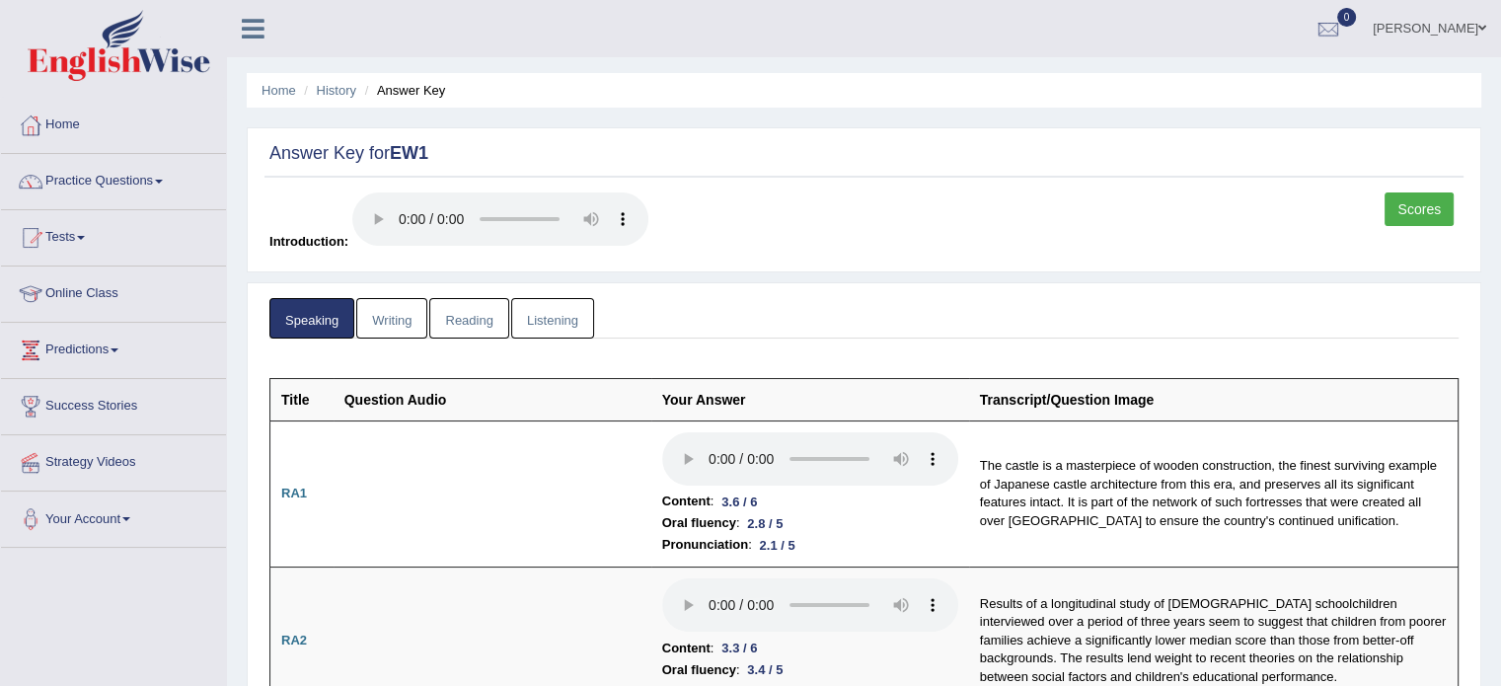
drag, startPoint x: 1515, startPoint y: 51, endPoint x: 644, endPoint y: 281, distance: 901.4
click at [644, 281] on html "Toggle navigation Home Practice Questions Speaking Practice Read Aloud Repeat S…" at bounding box center [750, 343] width 1501 height 686
click at [545, 314] on link "Listening" at bounding box center [552, 318] width 83 height 40
